Goal: Transaction & Acquisition: Purchase product/service

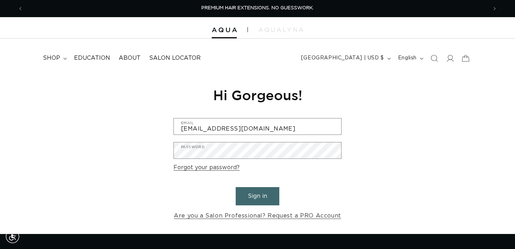
scroll to position [0, 464]
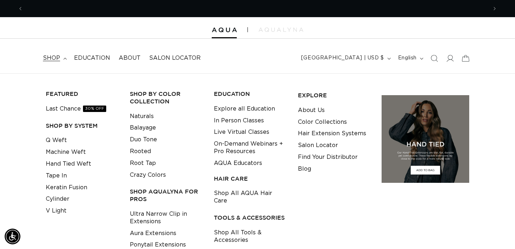
scroll to position [0, 464]
click at [61, 142] on link "Q Weft" at bounding box center [56, 140] width 21 height 12
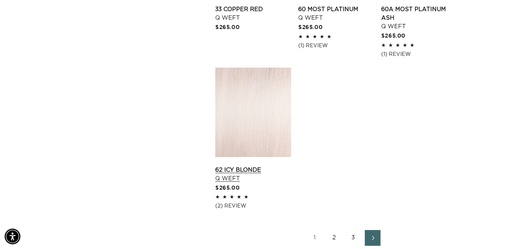
scroll to position [954, 0]
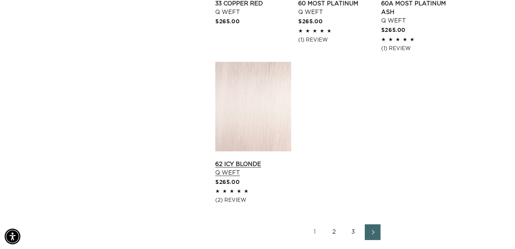
click at [260, 160] on link "62 Icy Blonde Q Weft" at bounding box center [253, 168] width 76 height 17
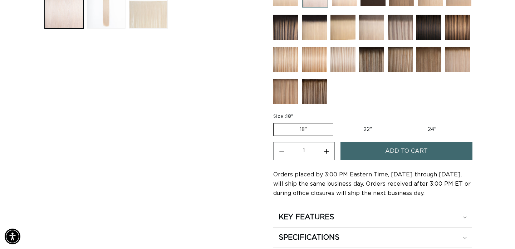
scroll to position [0, 928]
click at [431, 151] on button "Add to cart" at bounding box center [406, 151] width 132 height 18
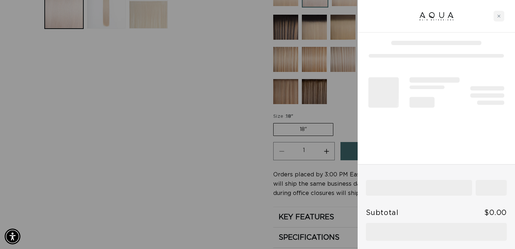
scroll to position [0, 0]
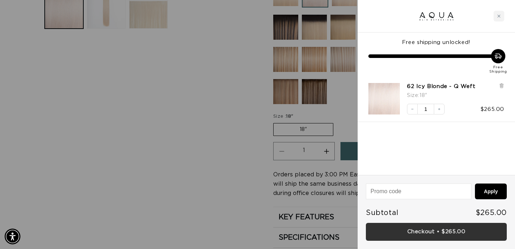
click at [423, 232] on link "Checkout • $265.00" at bounding box center [436, 232] width 141 height 18
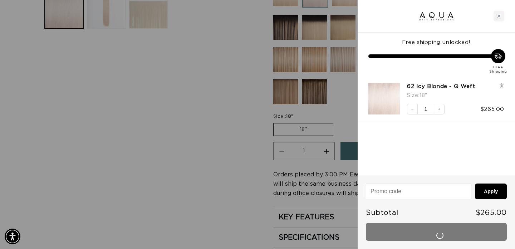
scroll to position [0, 464]
